Goal: Task Accomplishment & Management: Manage account settings

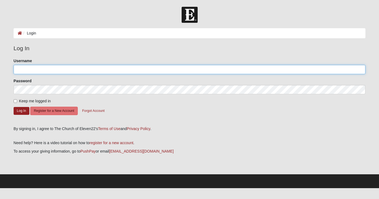
type input "kelrev2"
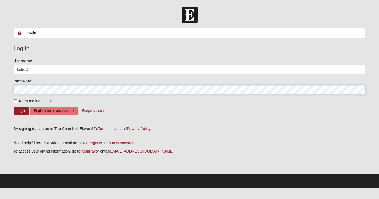
click at [21, 111] on button "Log In" at bounding box center [22, 111] width 16 height 8
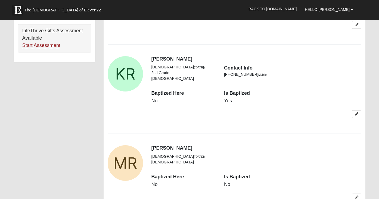
scroll to position [382, 0]
click at [357, 112] on icon at bounding box center [356, 113] width 3 height 3
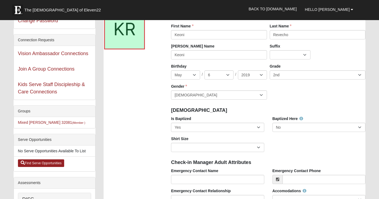
scroll to position [44, 0]
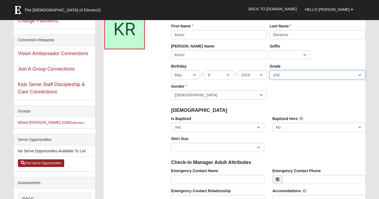
select select "11"
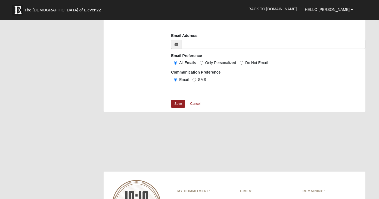
scroll to position [455, 0]
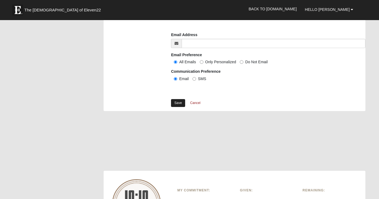
click at [180, 99] on link "Save" at bounding box center [178, 103] width 14 height 8
